Goal: Task Accomplishment & Management: Use online tool/utility

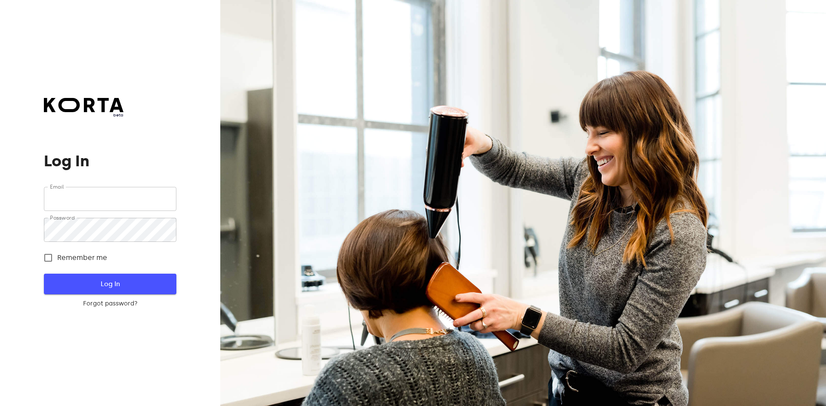
type input "[EMAIL_ADDRESS][DOMAIN_NAME]"
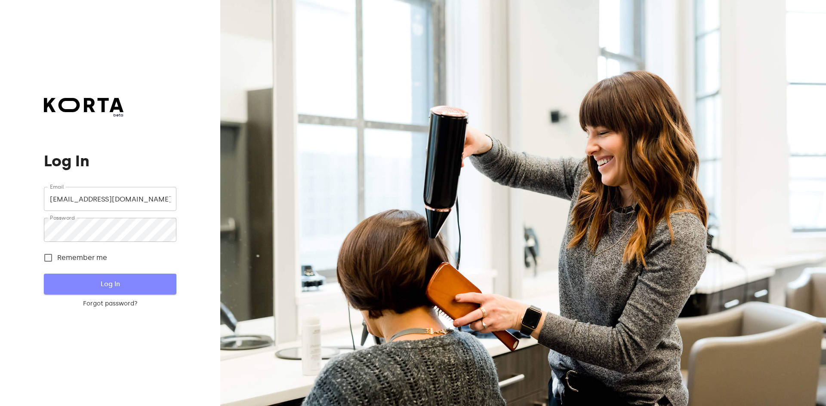
click at [160, 292] on button "Log In" at bounding box center [110, 284] width 132 height 21
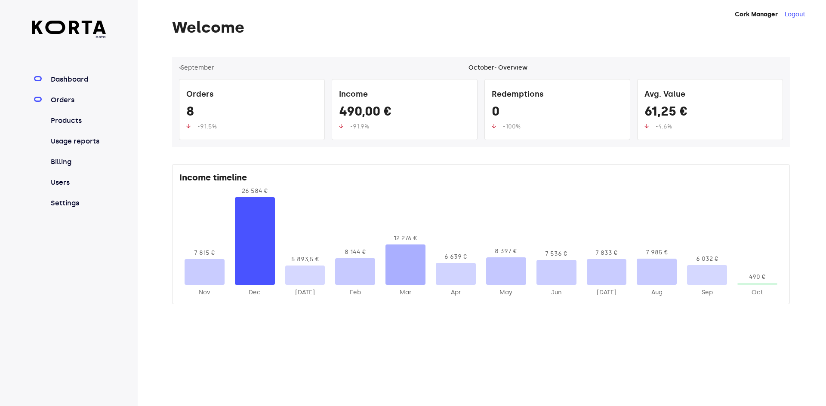
click at [70, 99] on link "Orders" at bounding box center [77, 100] width 57 height 10
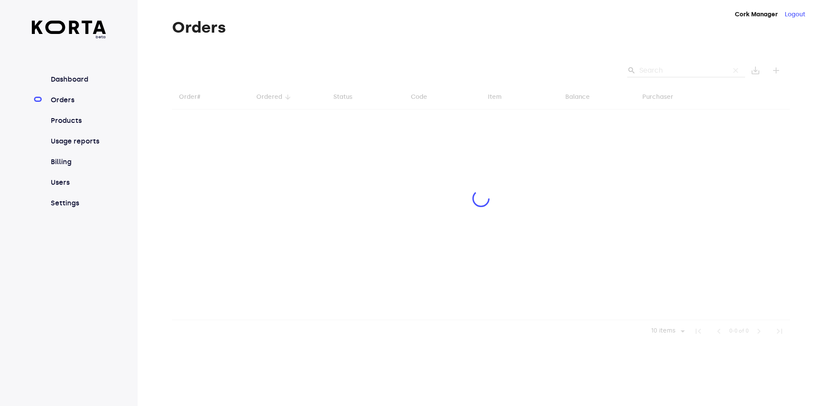
click at [656, 71] on div at bounding box center [481, 200] width 618 height 286
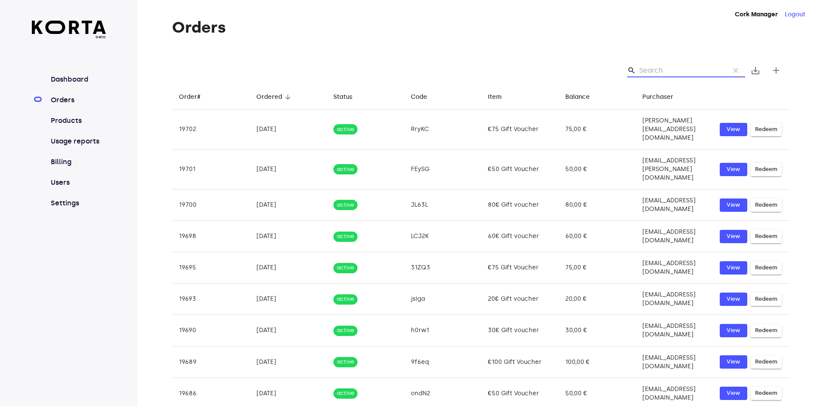
click at [664, 67] on input "Search" at bounding box center [680, 71] width 83 height 14
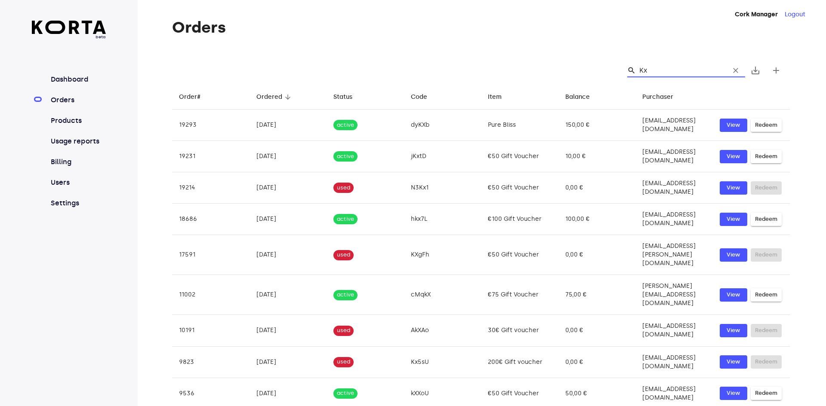
type input "K"
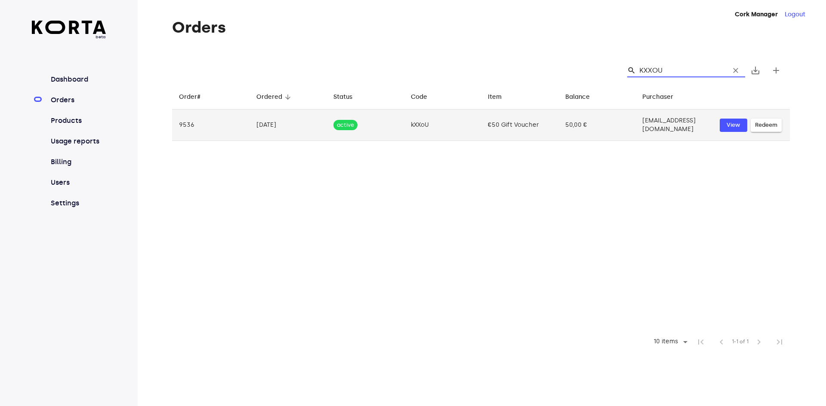
type input "KXXOU"
click at [778, 119] on button "Redeem" at bounding box center [765, 125] width 31 height 13
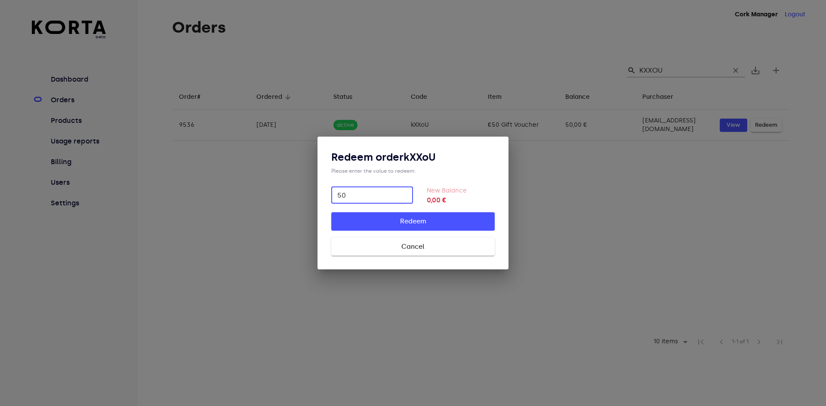
type input "50"
click at [331, 212] on button "Redeem" at bounding box center [412, 221] width 163 height 18
